Goal: Navigation & Orientation: Find specific page/section

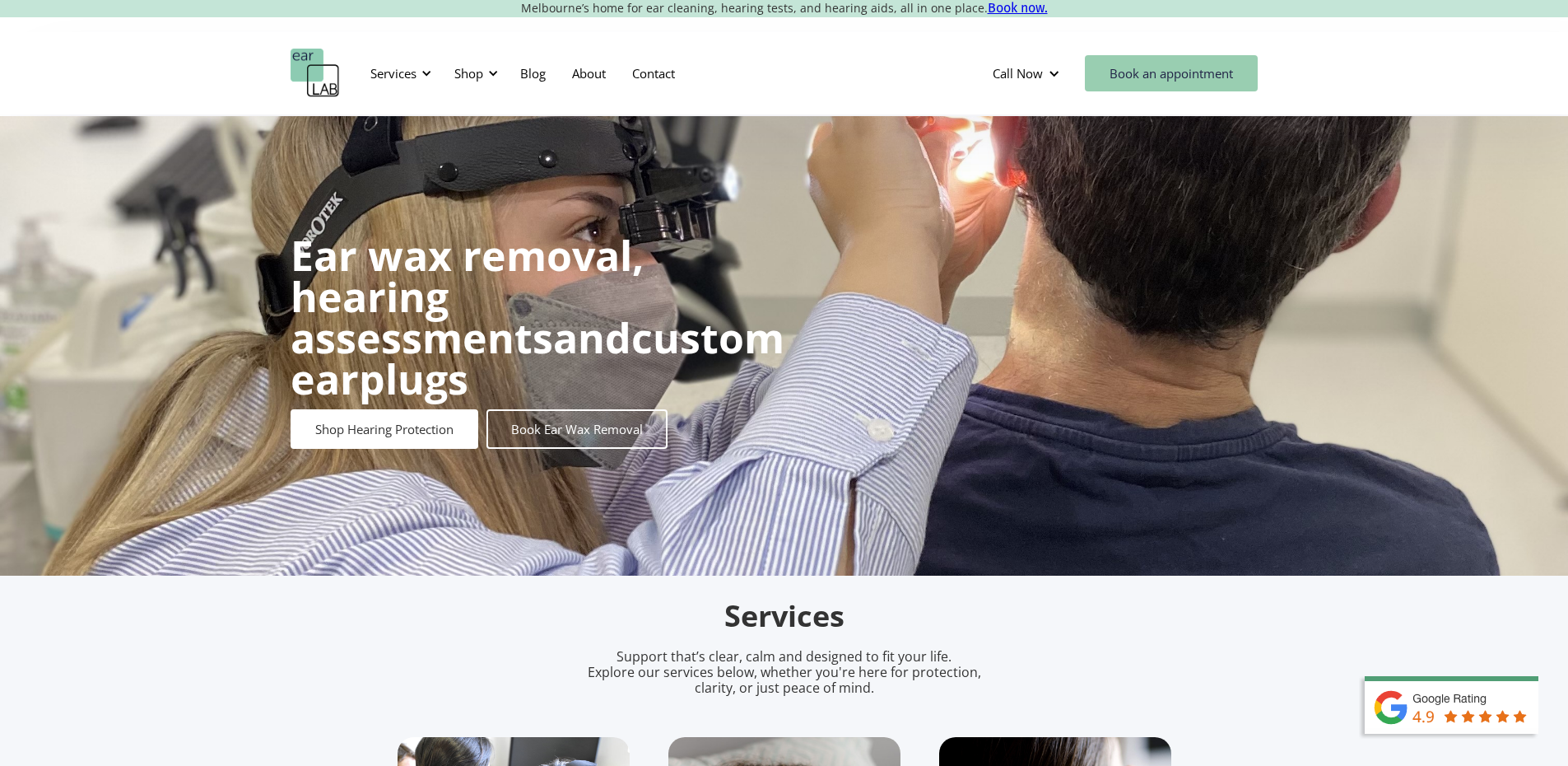
click at [1171, 77] on link "Book an appointment" at bounding box center [1171, 73] width 173 height 36
click at [437, 77] on nav "Services Microsuction Unblocking your ears in the safest, fastest way possible.…" at bounding box center [523, 73] width 332 height 49
click at [422, 74] on div at bounding box center [427, 74] width 12 height 12
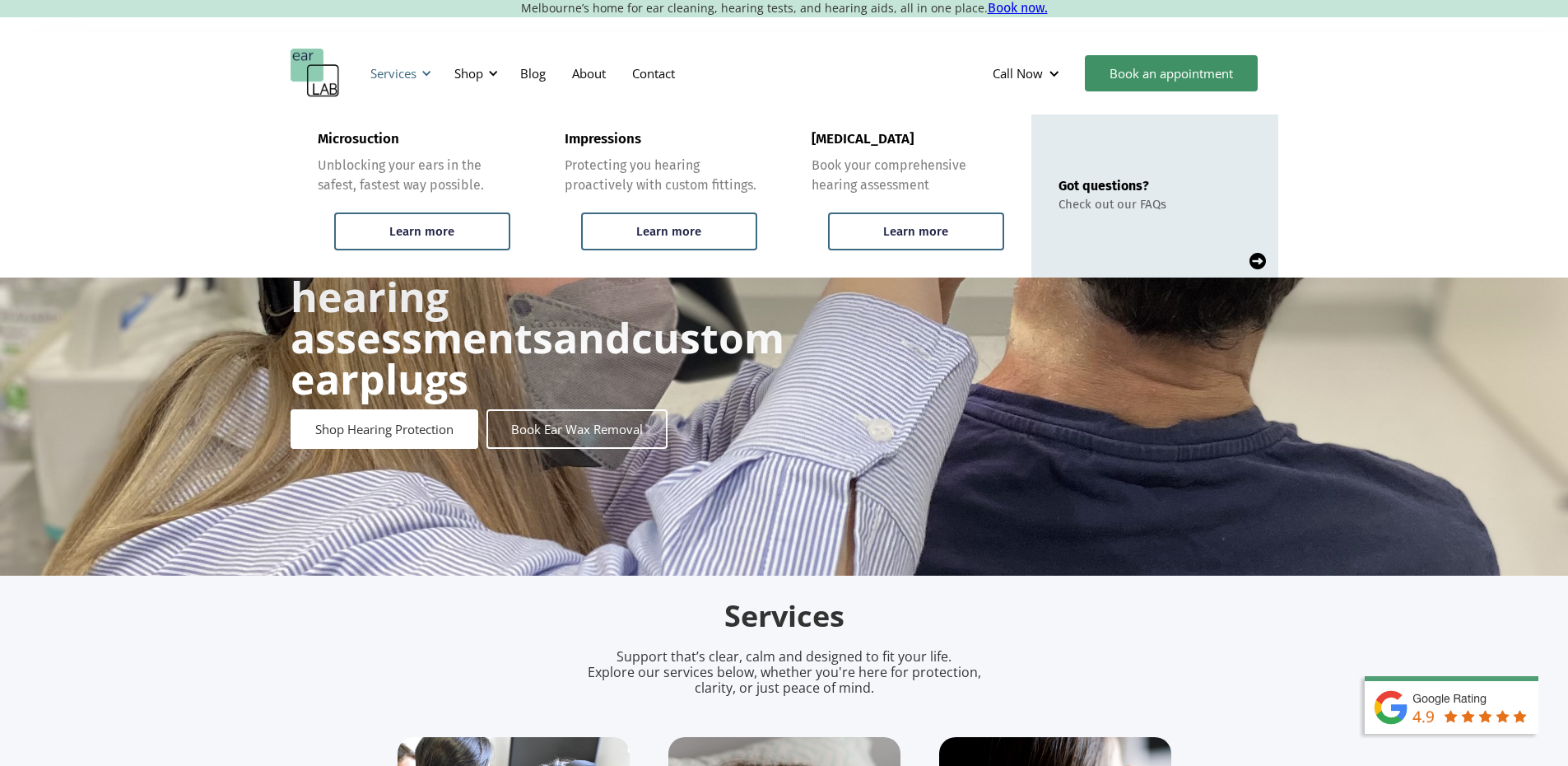
click at [430, 69] on div at bounding box center [427, 74] width 12 height 12
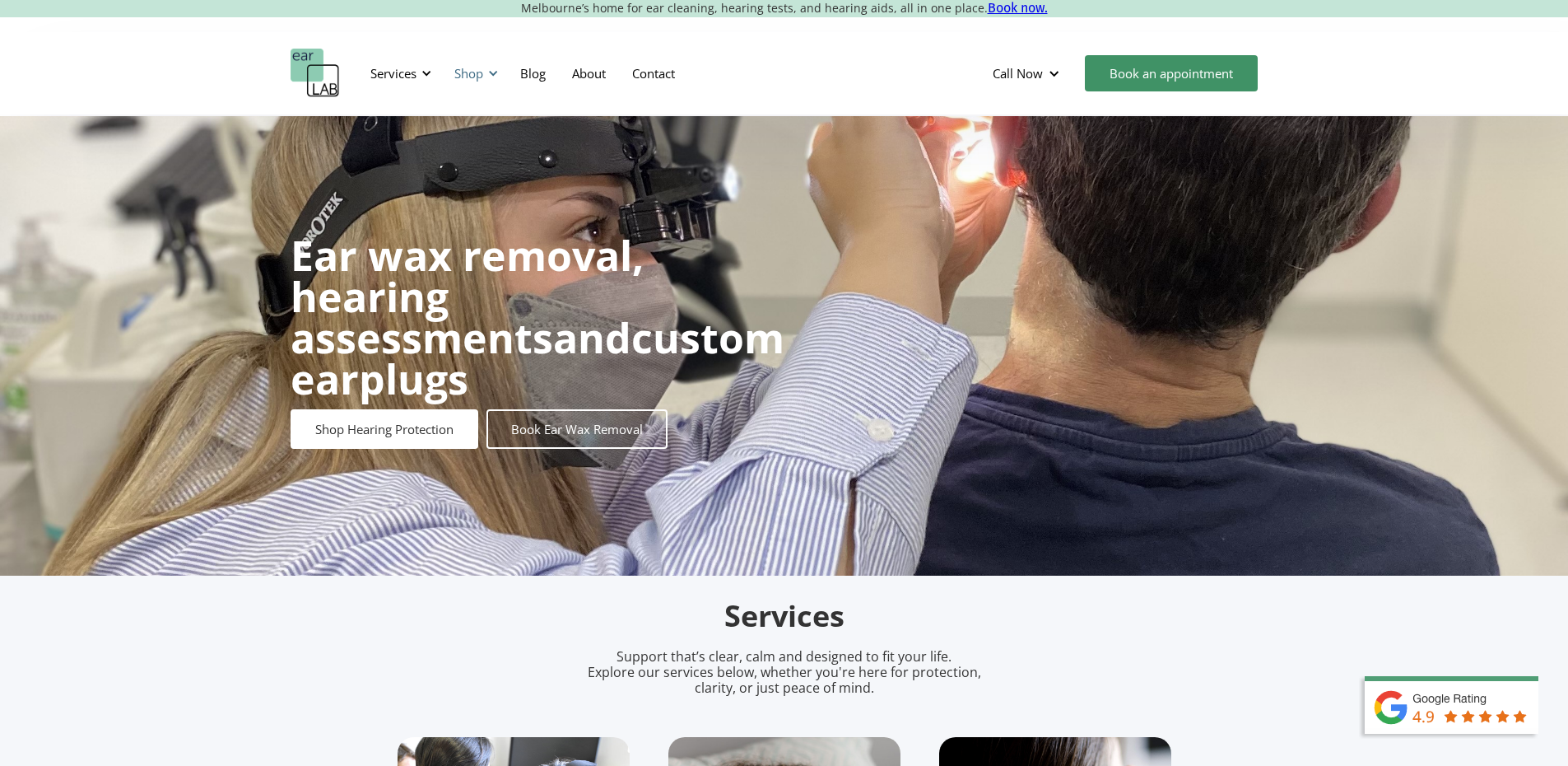
click at [494, 80] on div "Shop" at bounding box center [474, 73] width 58 height 49
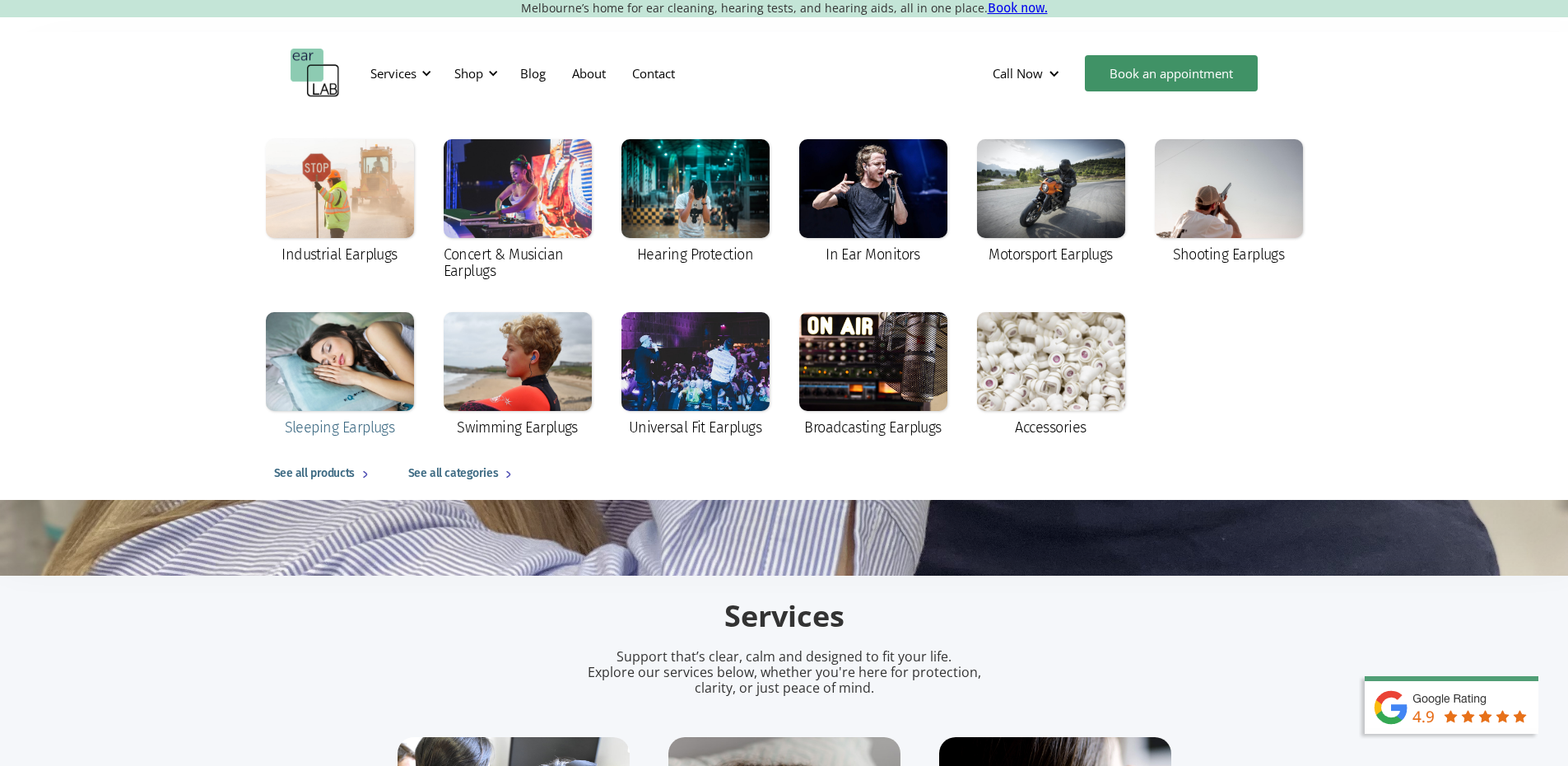
click at [381, 346] on div at bounding box center [340, 361] width 148 height 99
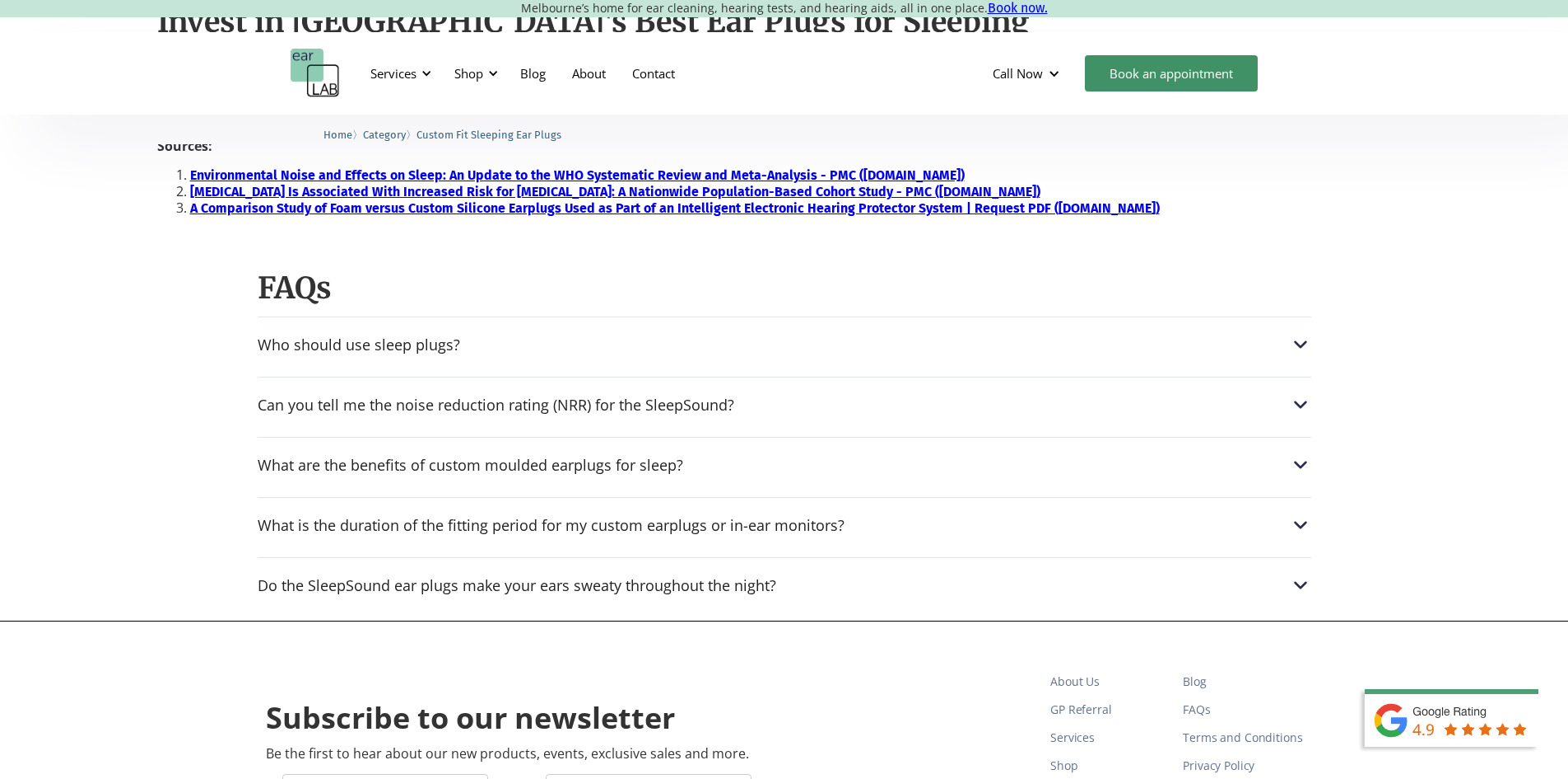
scroll to position [1648, 0]
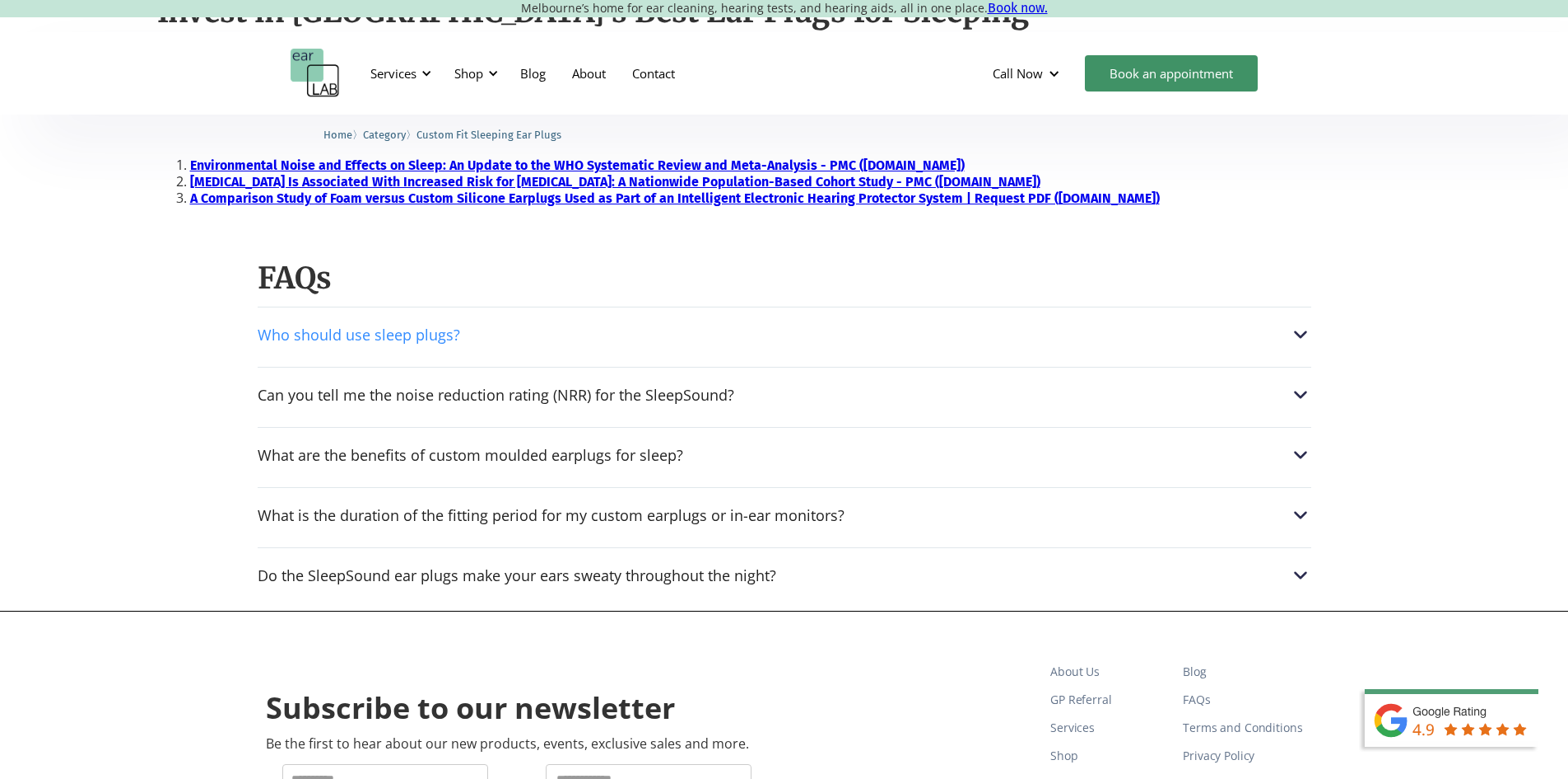
click at [454, 339] on div "Who should use sleep plugs?" at bounding box center [359, 334] width 203 height 16
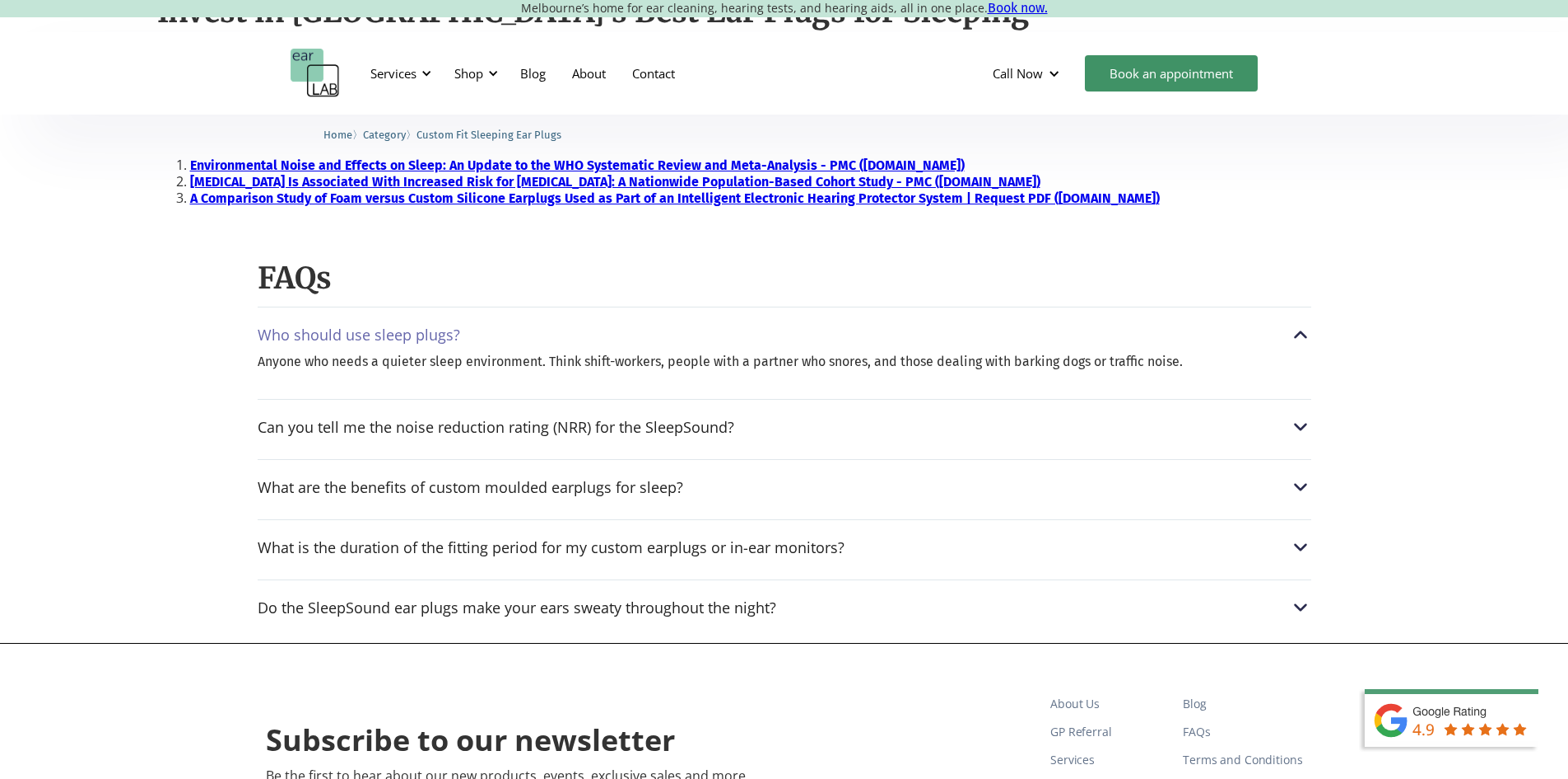
click at [454, 339] on div "Who should use sleep plugs?" at bounding box center [359, 334] width 203 height 16
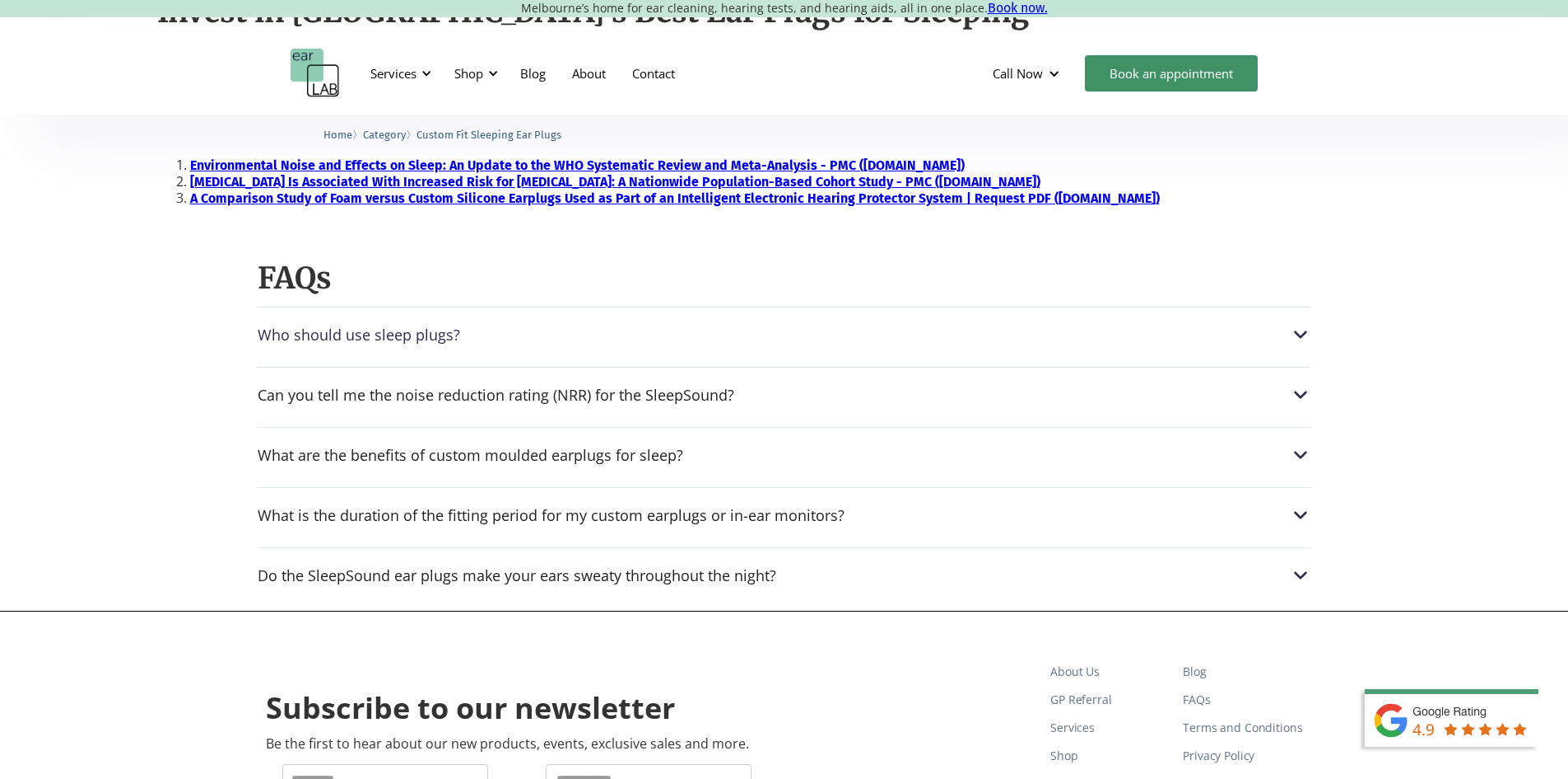
click at [454, 339] on div "Who should use sleep plugs?" at bounding box center [359, 334] width 203 height 16
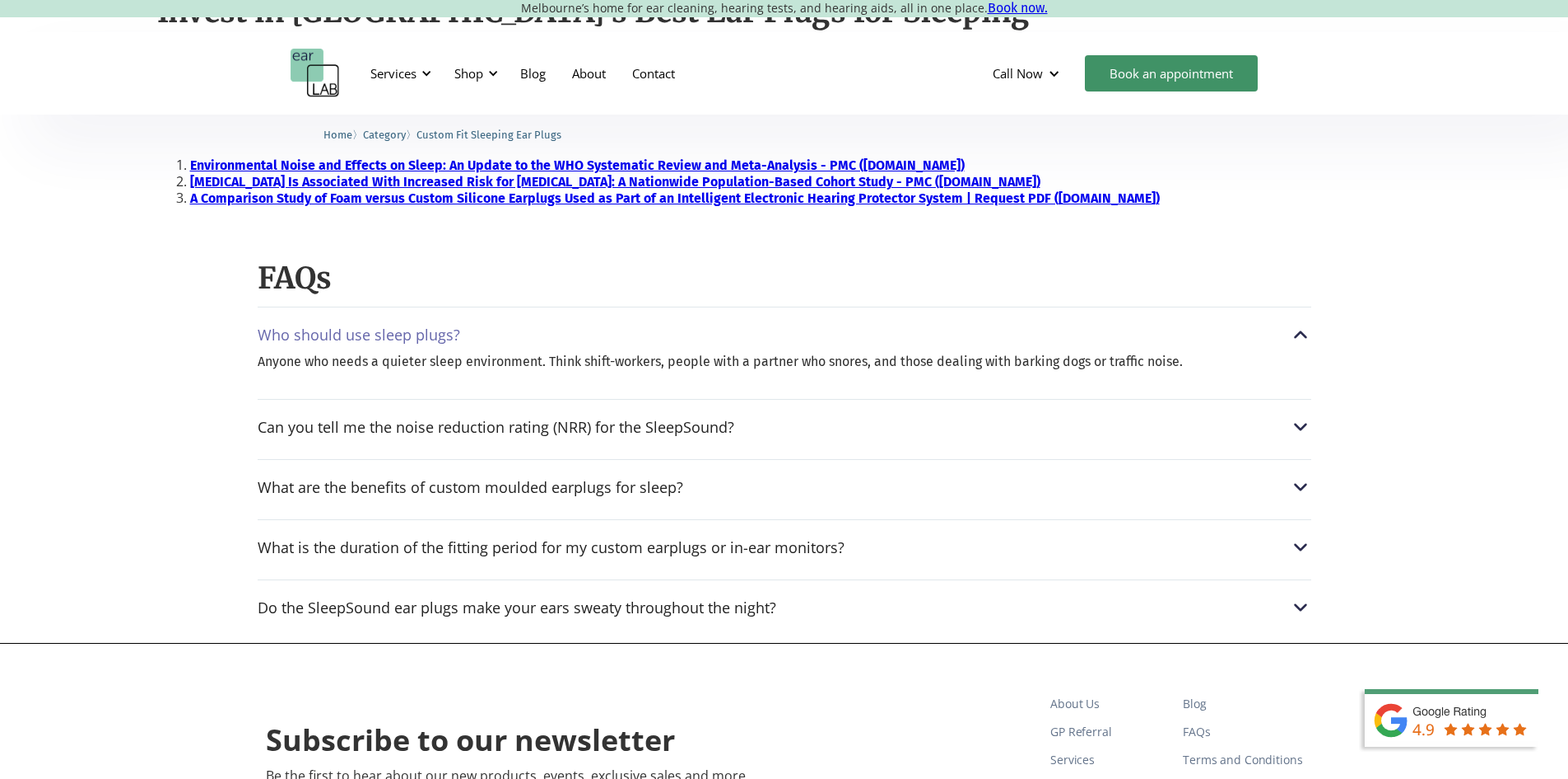
click at [435, 343] on div "Who should use sleep plugs?" at bounding box center [359, 334] width 203 height 16
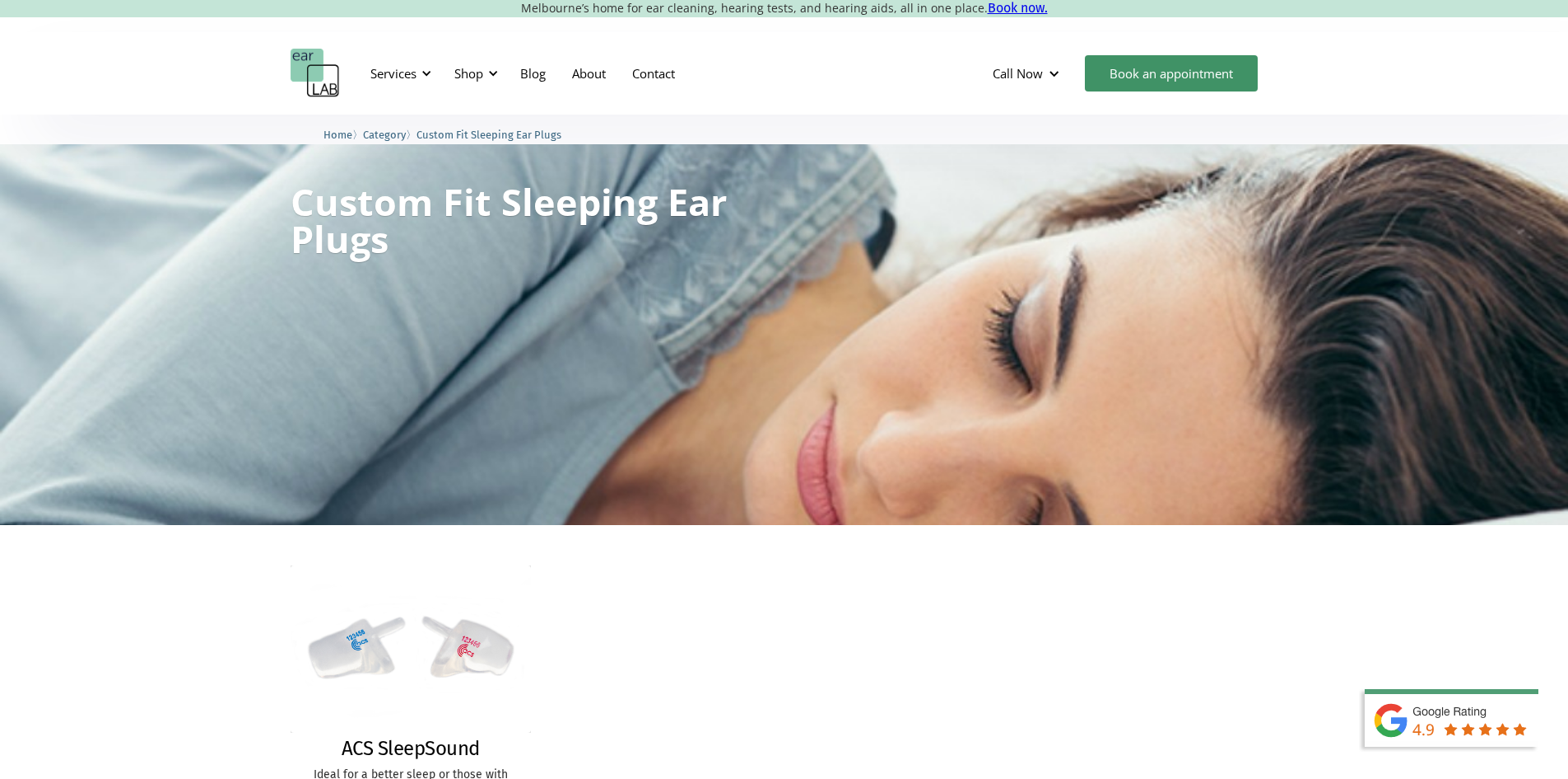
scroll to position [0, 0]
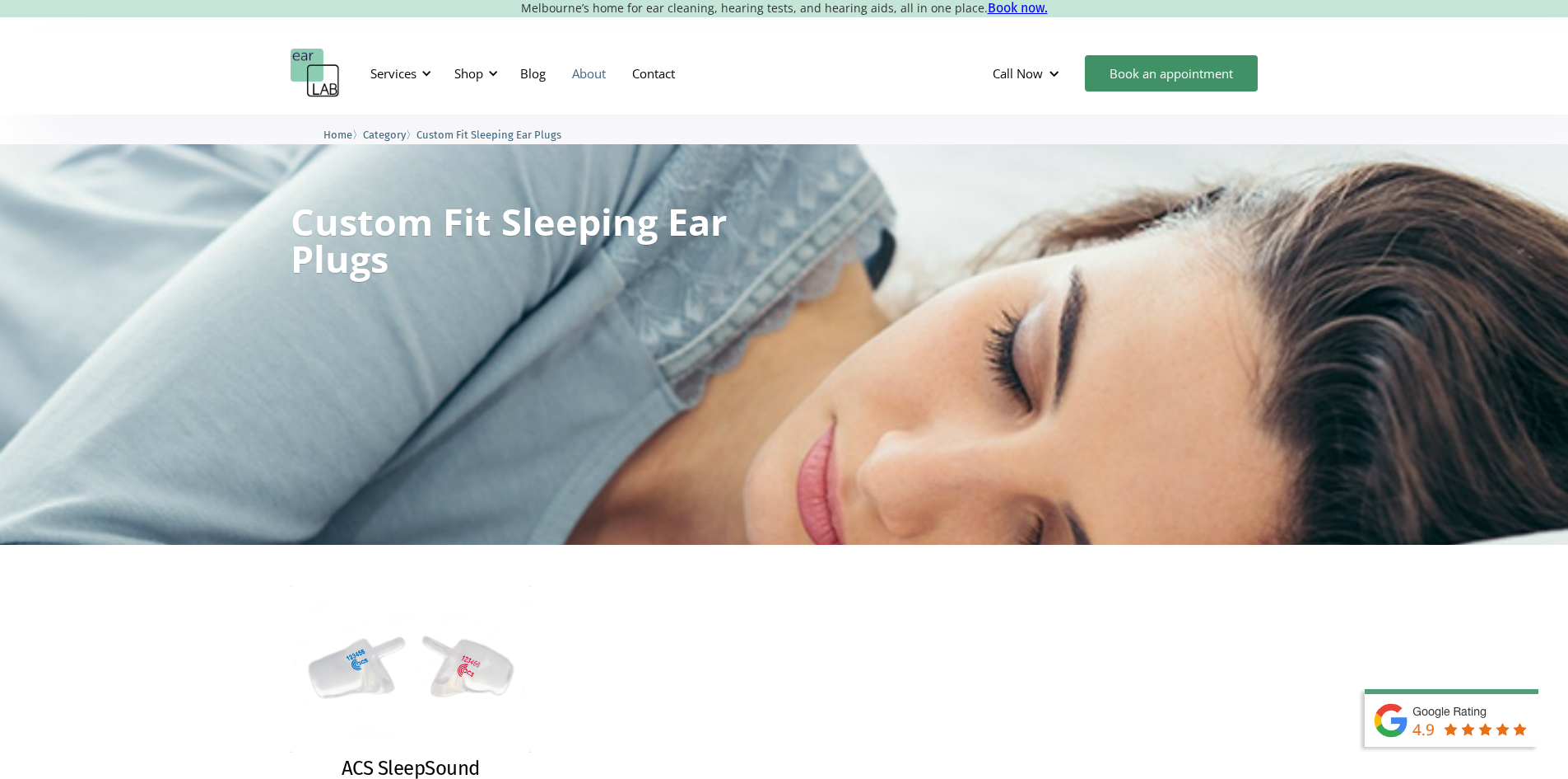
click at [589, 72] on link "About" at bounding box center [589, 73] width 60 height 48
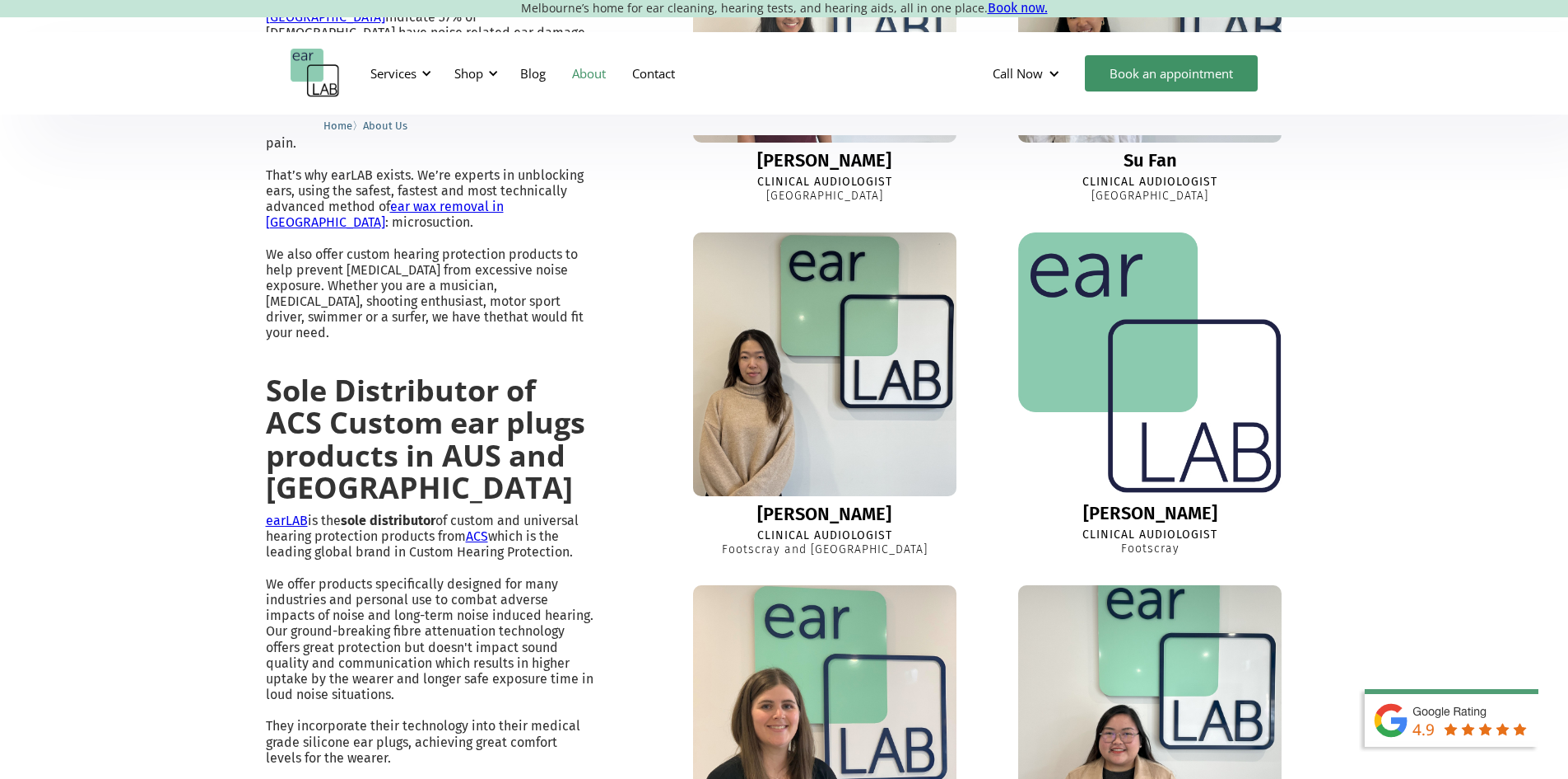
scroll to position [824, 0]
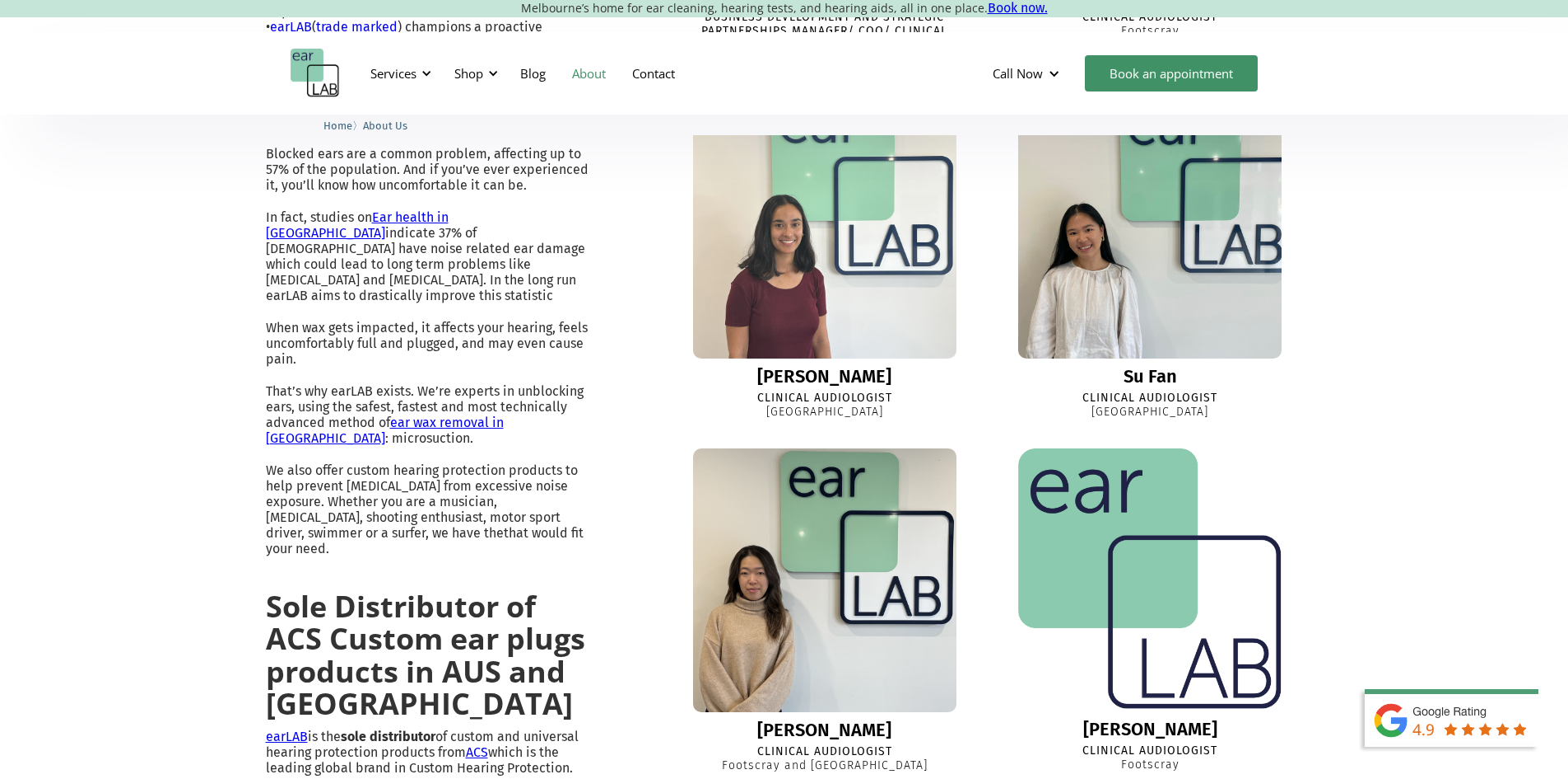
click at [787, 251] on img at bounding box center [824, 227] width 290 height 290
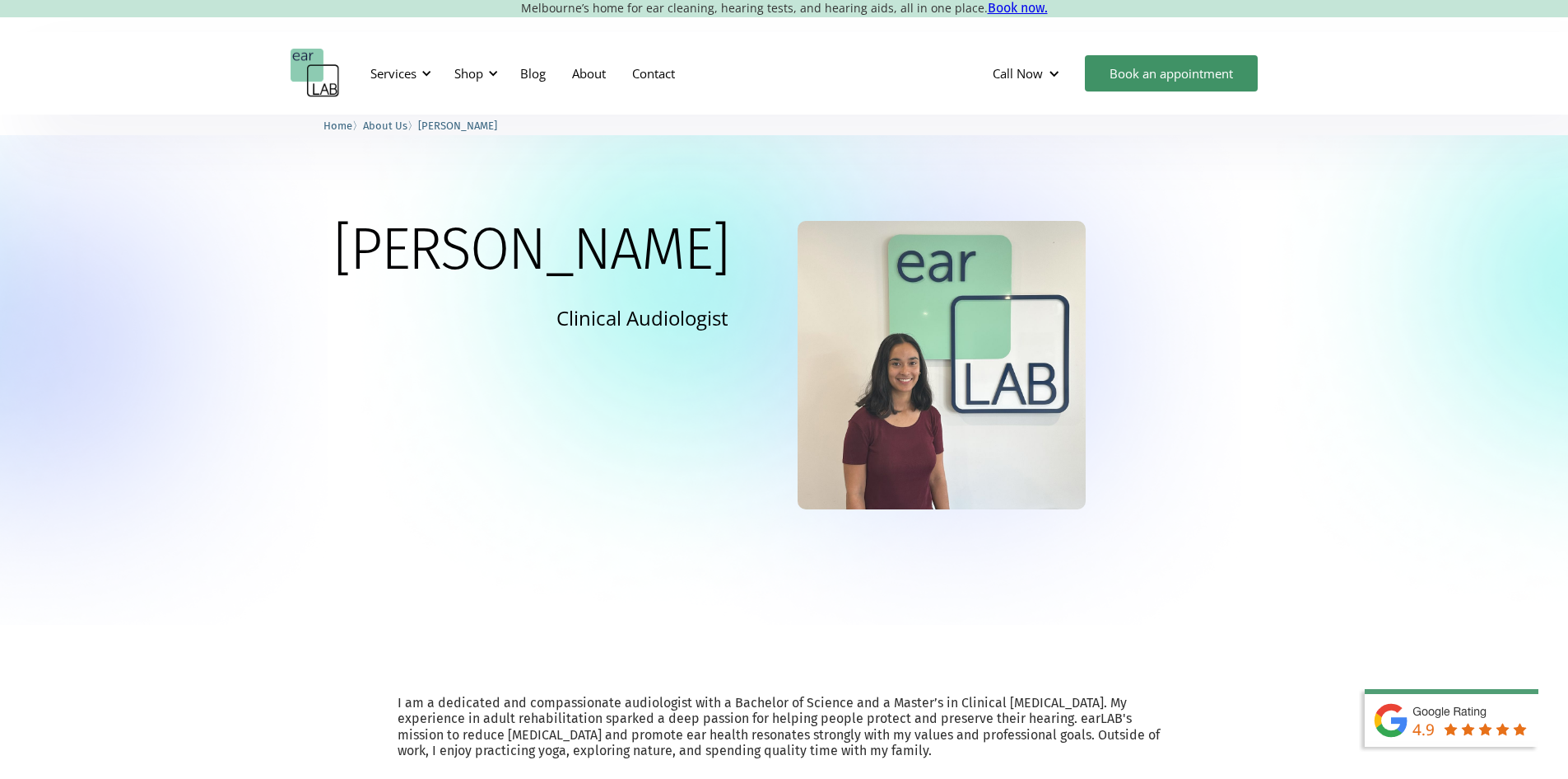
click at [977, 389] on img at bounding box center [941, 365] width 288 height 288
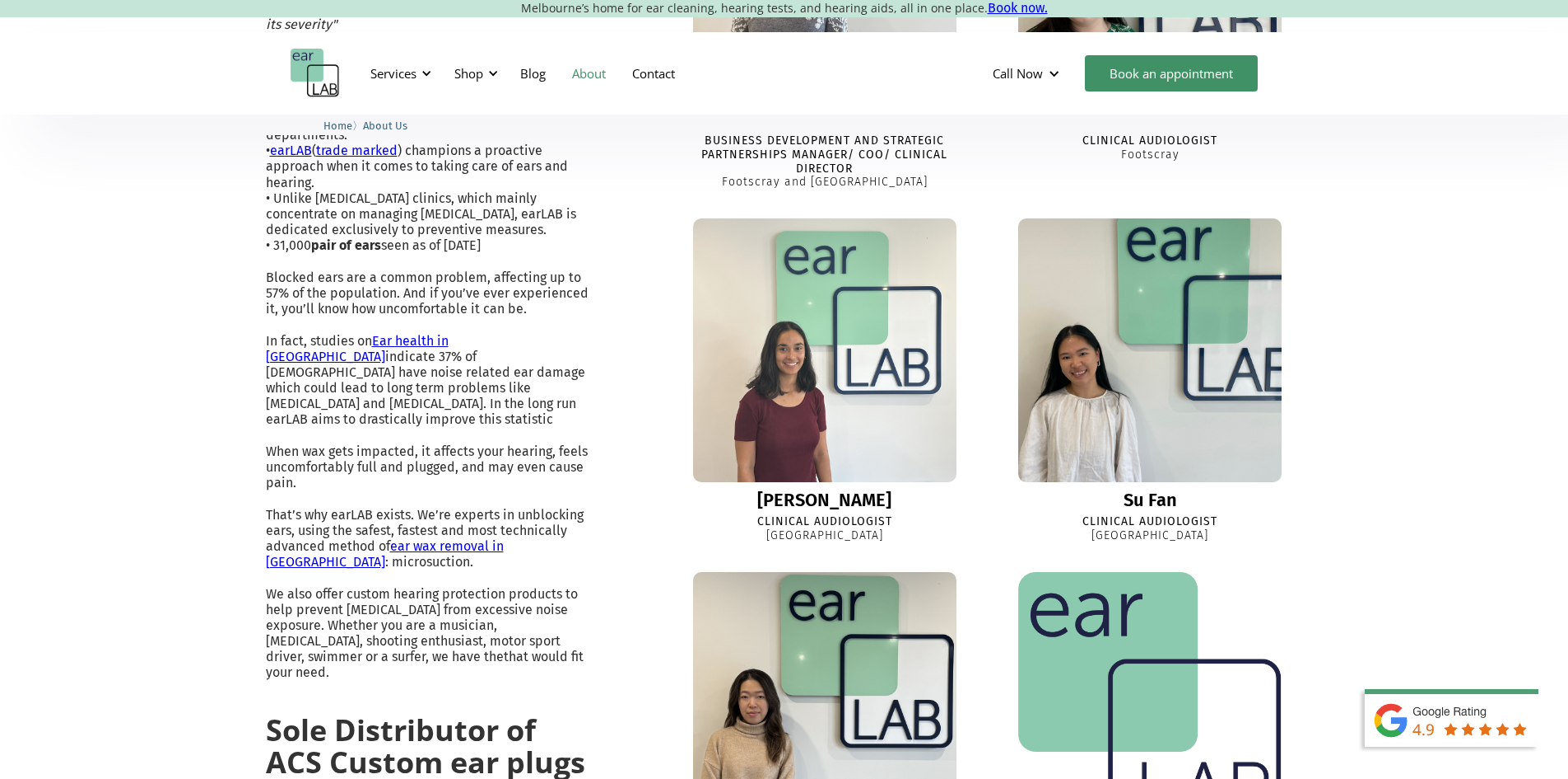
click at [1128, 438] on img at bounding box center [1151, 351] width 288 height 288
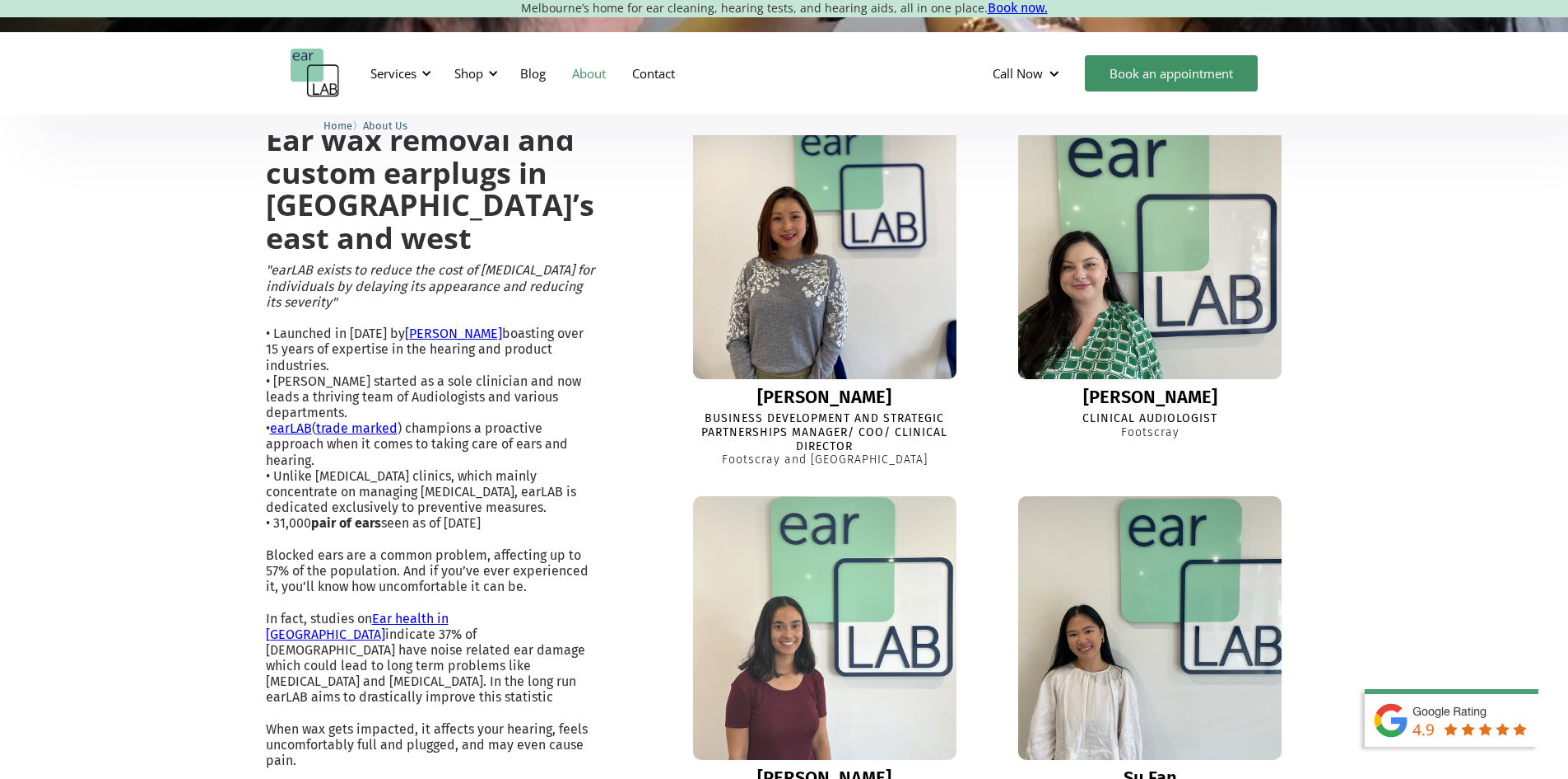
scroll to position [371, 0]
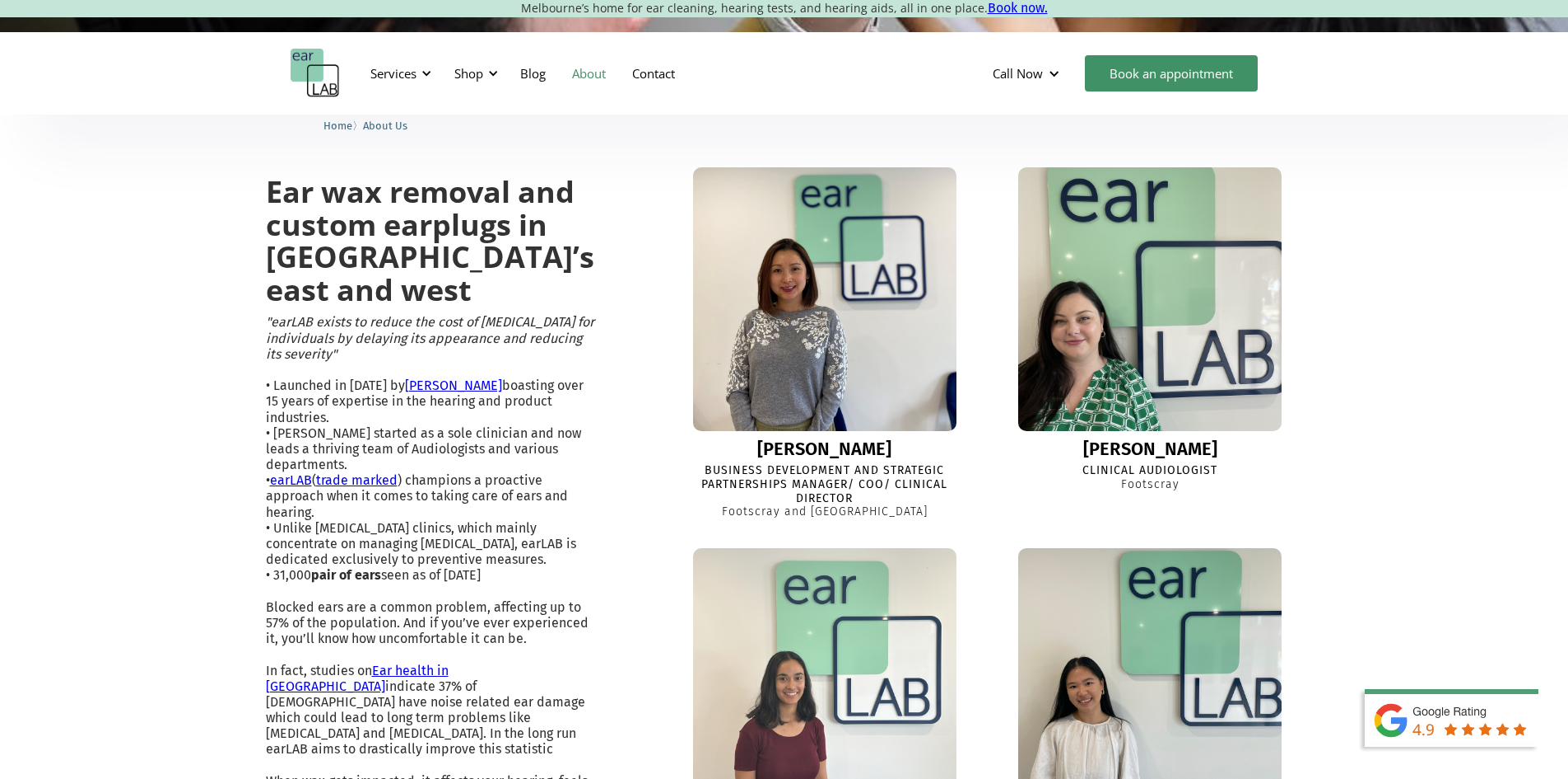
click at [1138, 396] on img at bounding box center [1150, 299] width 290 height 290
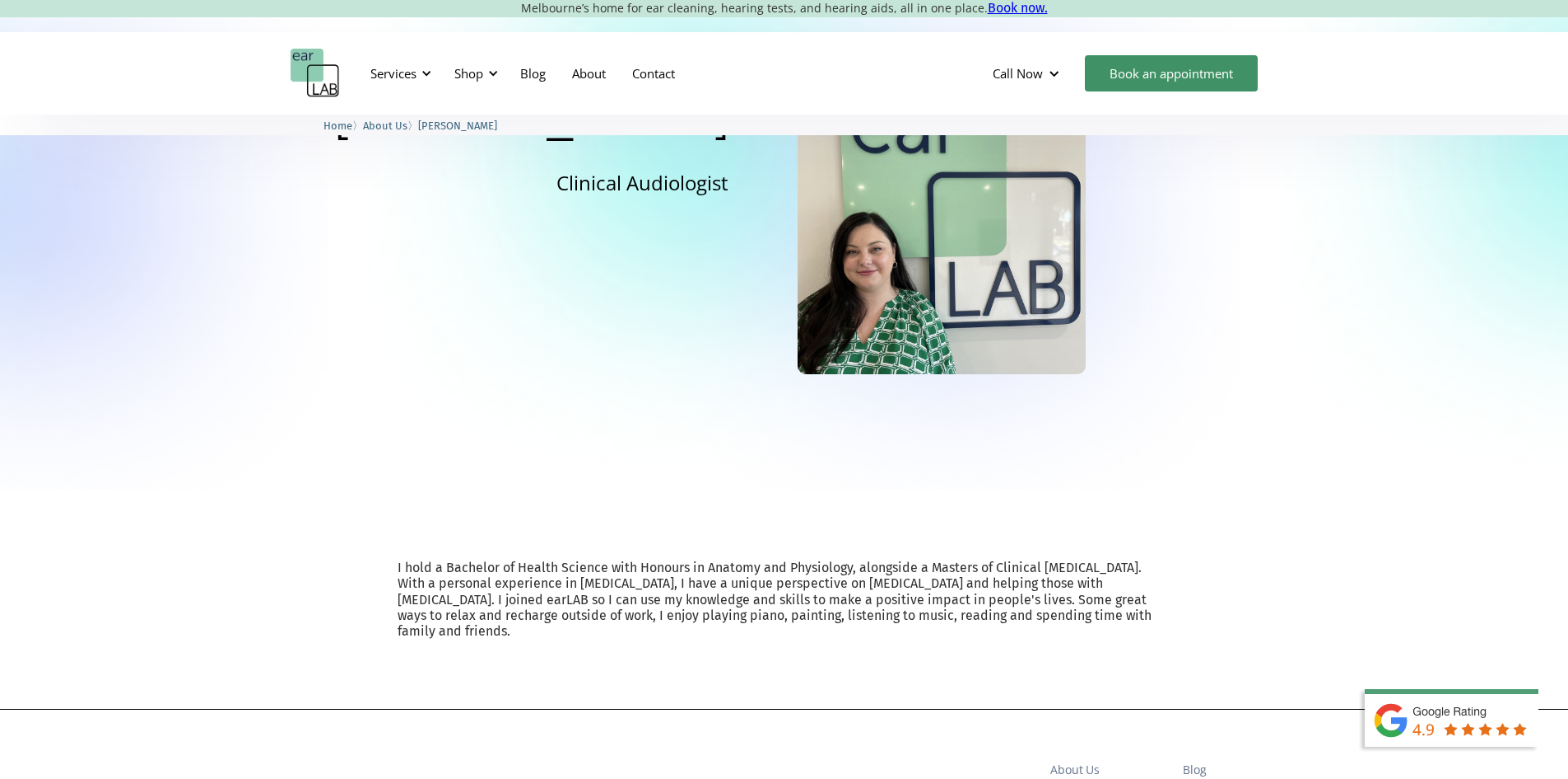
scroll to position [165, 0]
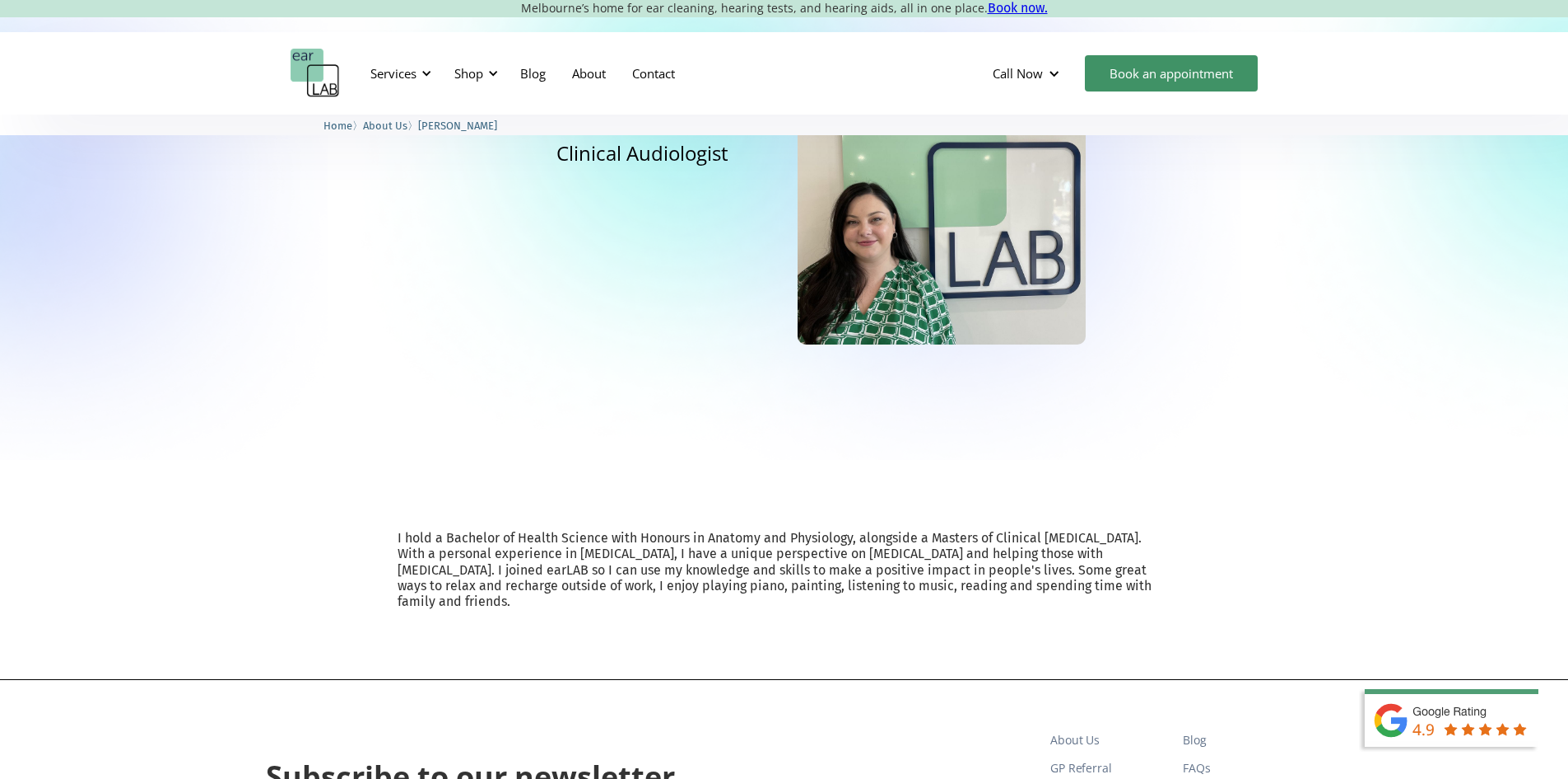
click at [316, 62] on img "home" at bounding box center [315, 73] width 49 height 49
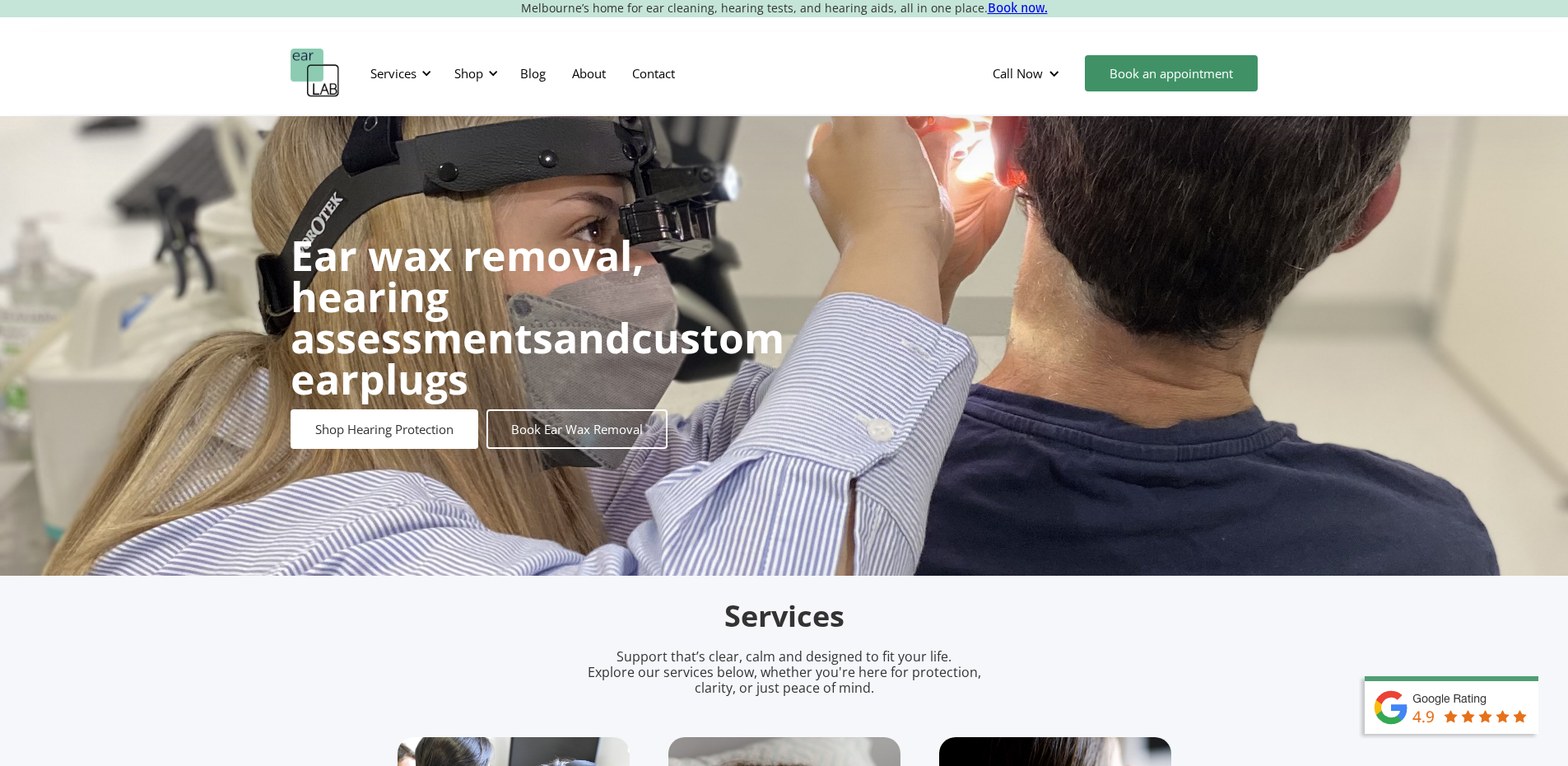
click at [1428, 698] on img at bounding box center [1461, 721] width 214 height 91
